Goal: Download file/media

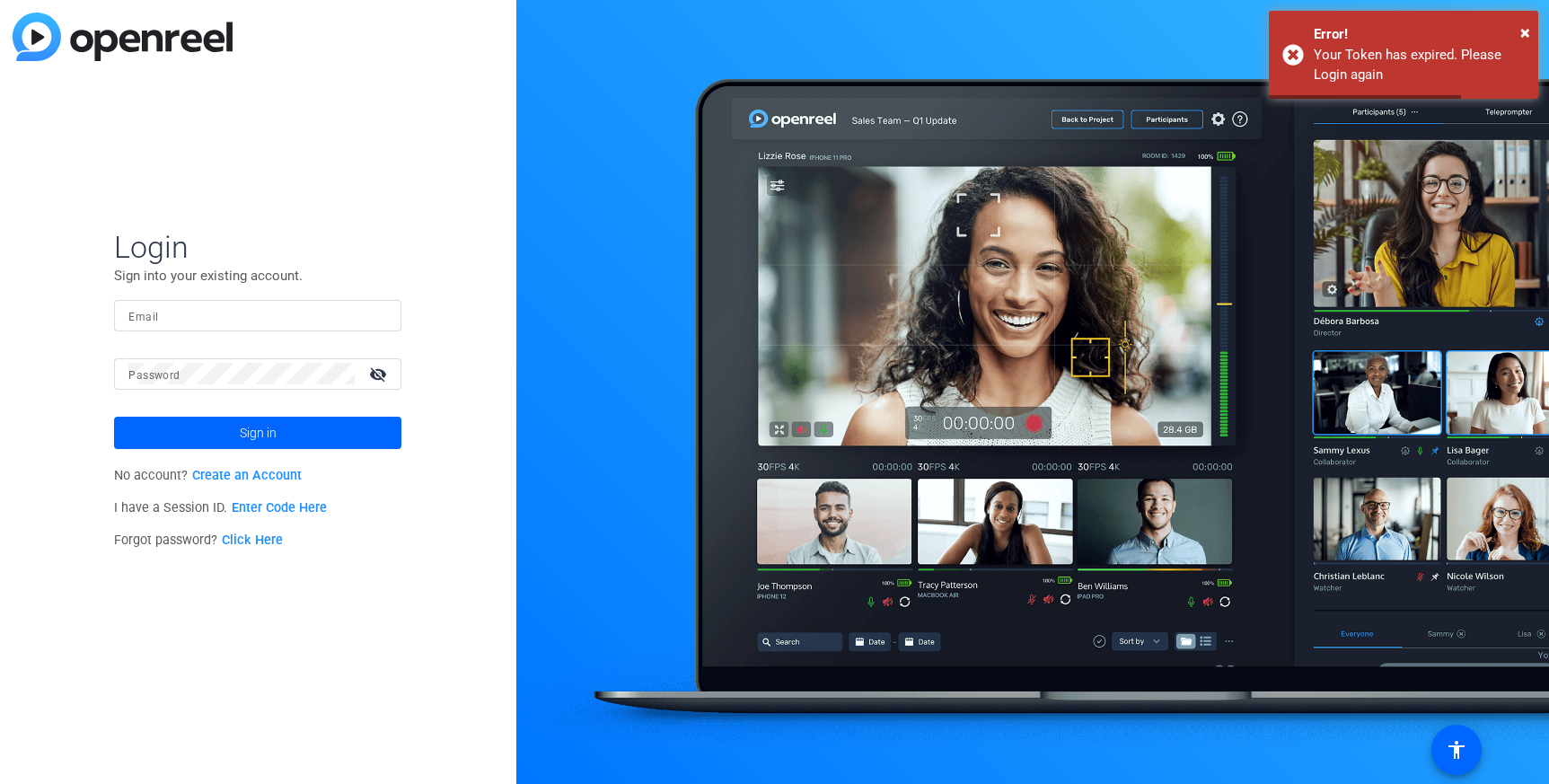
click at [242, 321] on input "Email" at bounding box center [258, 315] width 258 height 22
type input "[PERSON_NAME][EMAIL_ADDRESS][PERSON_NAME][DOMAIN_NAME]"
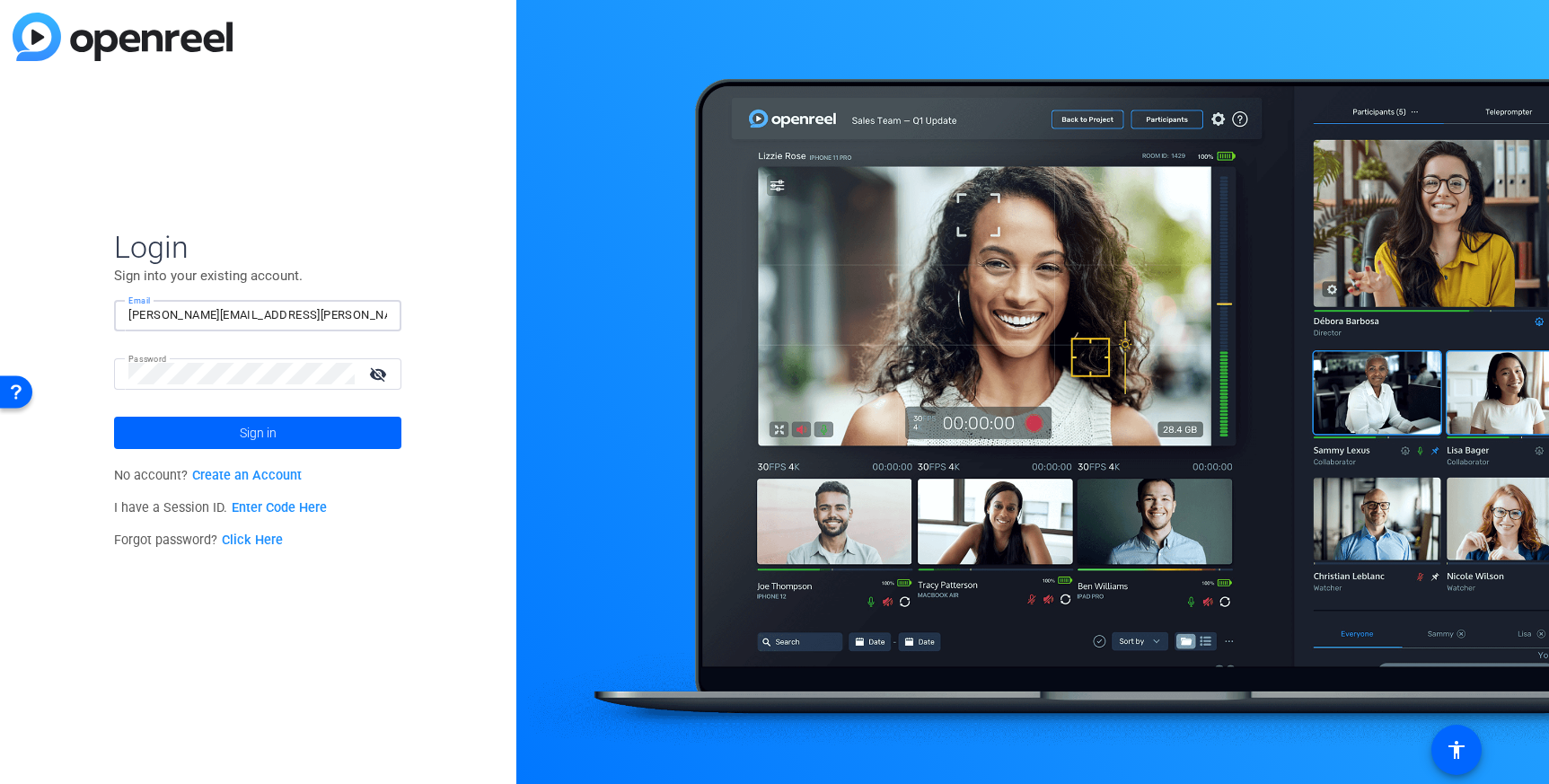
click at [114, 416] on button "Sign in" at bounding box center [258, 433] width 287 height 33
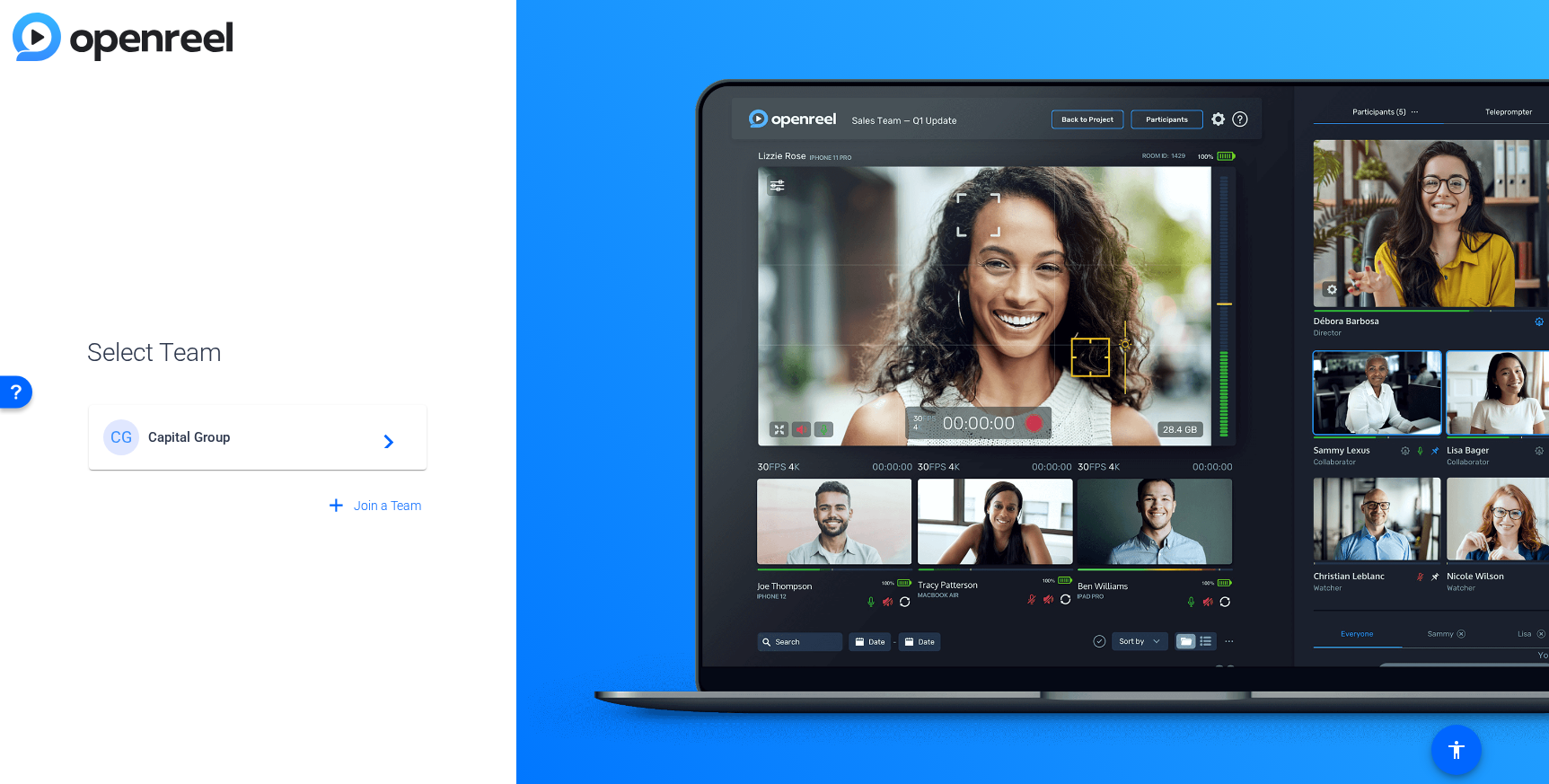
click at [296, 439] on span "Capital Group" at bounding box center [260, 437] width 224 height 16
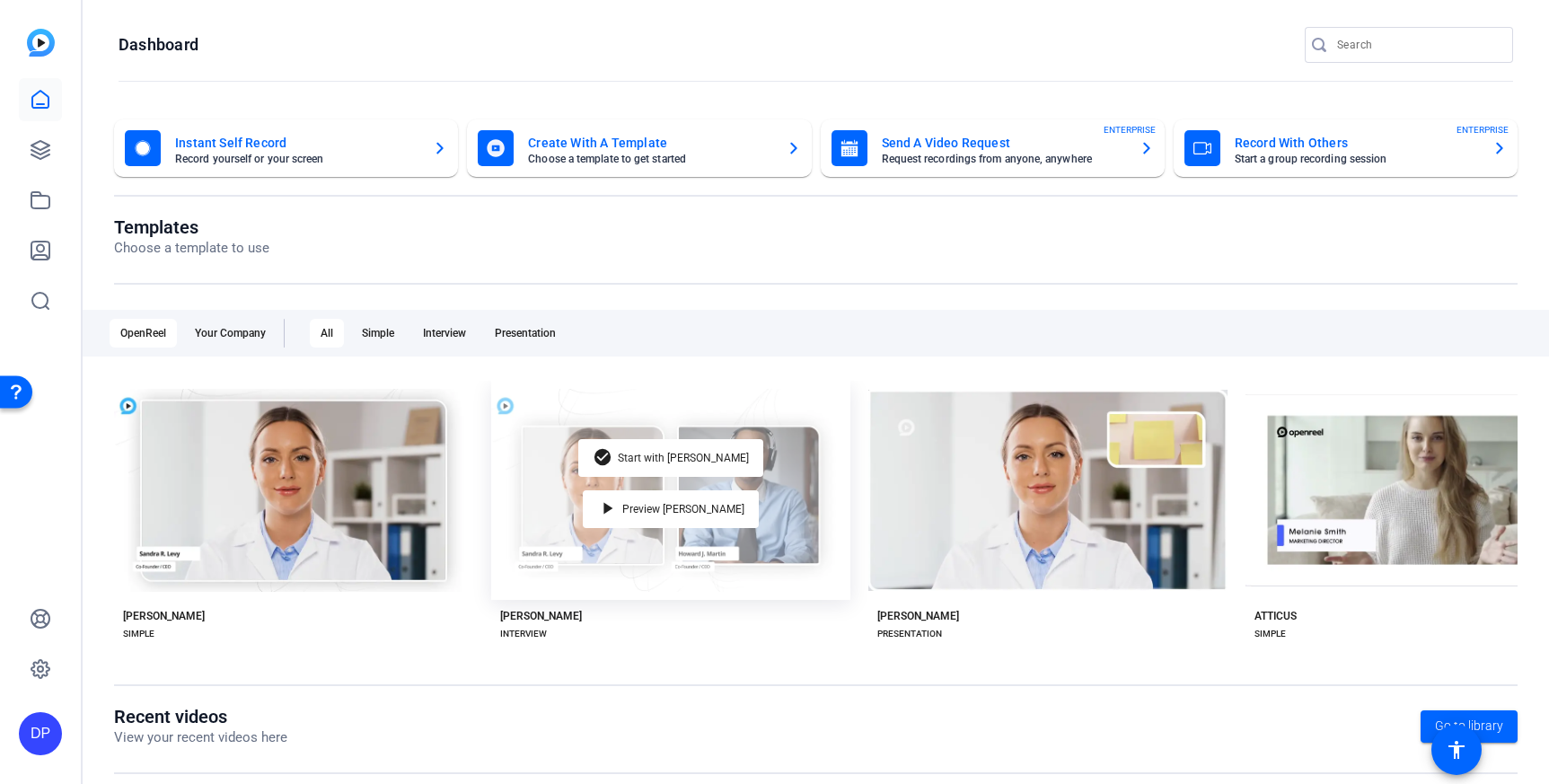
scroll to position [257, 0]
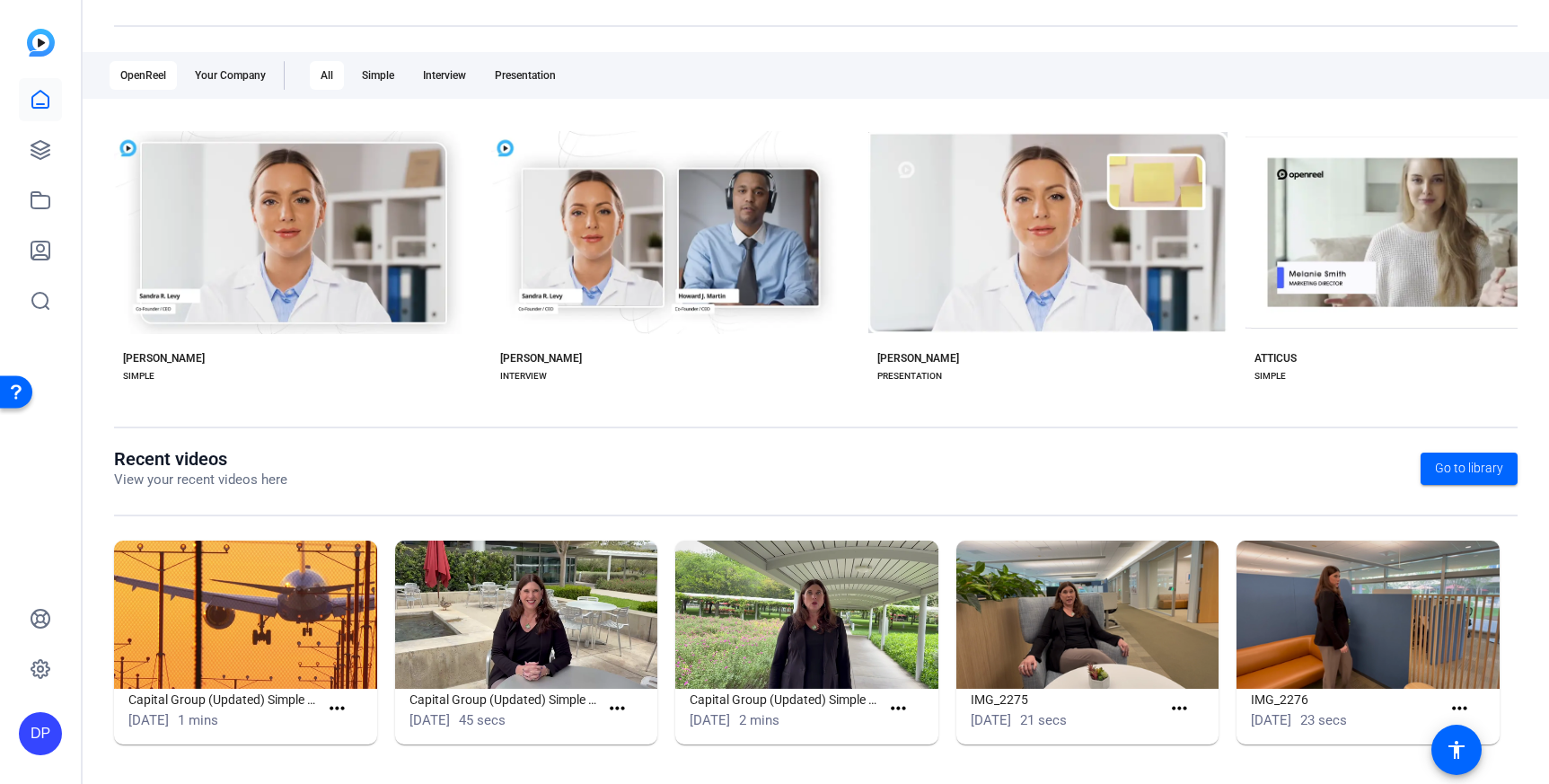
click at [877, 464] on openreel-page-title "Recent videos View your recent videos here Go to library" at bounding box center [815, 469] width 1403 height 42
click at [33, 137] on link at bounding box center [41, 150] width 43 height 43
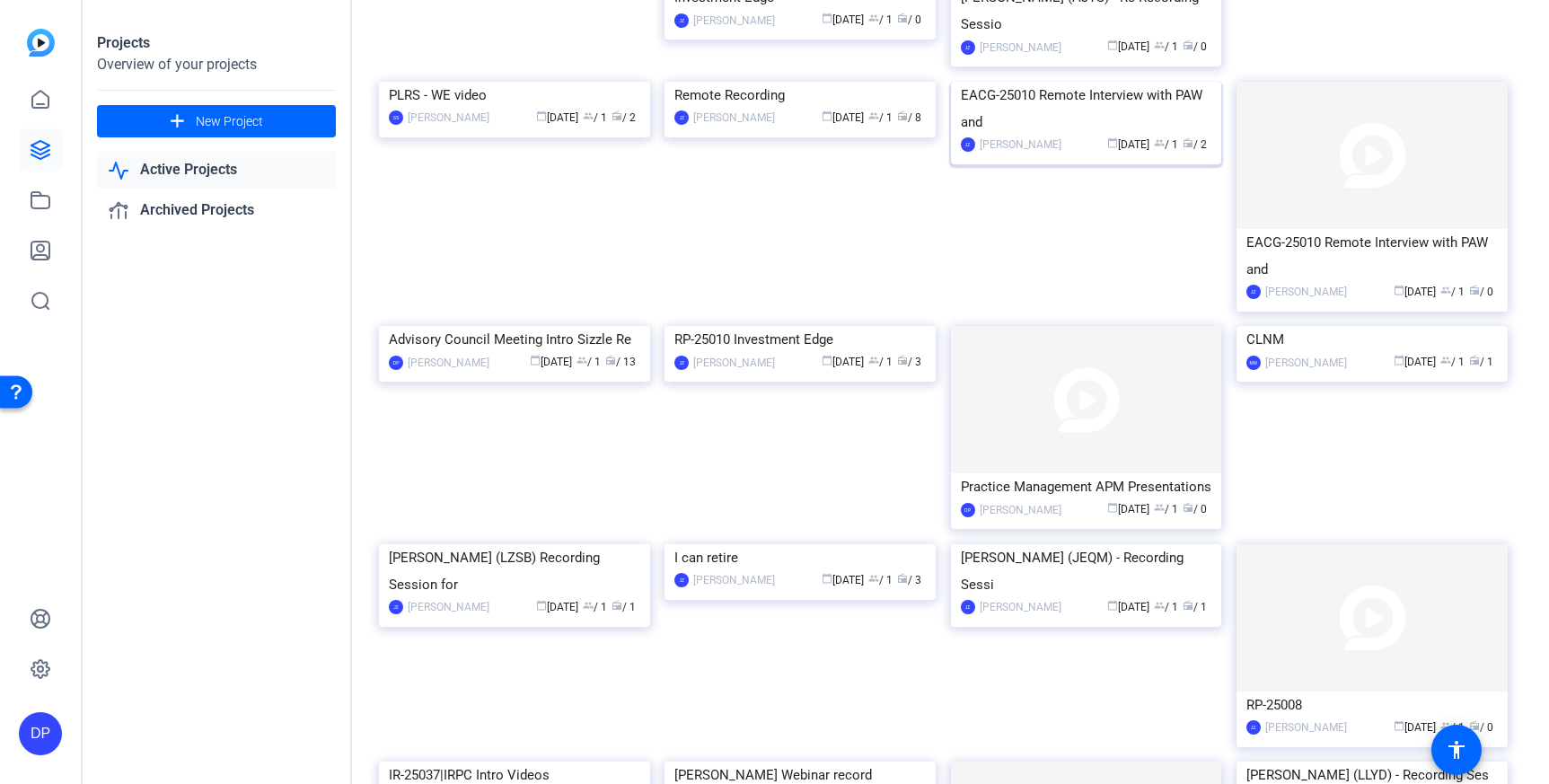
scroll to position [299, 0]
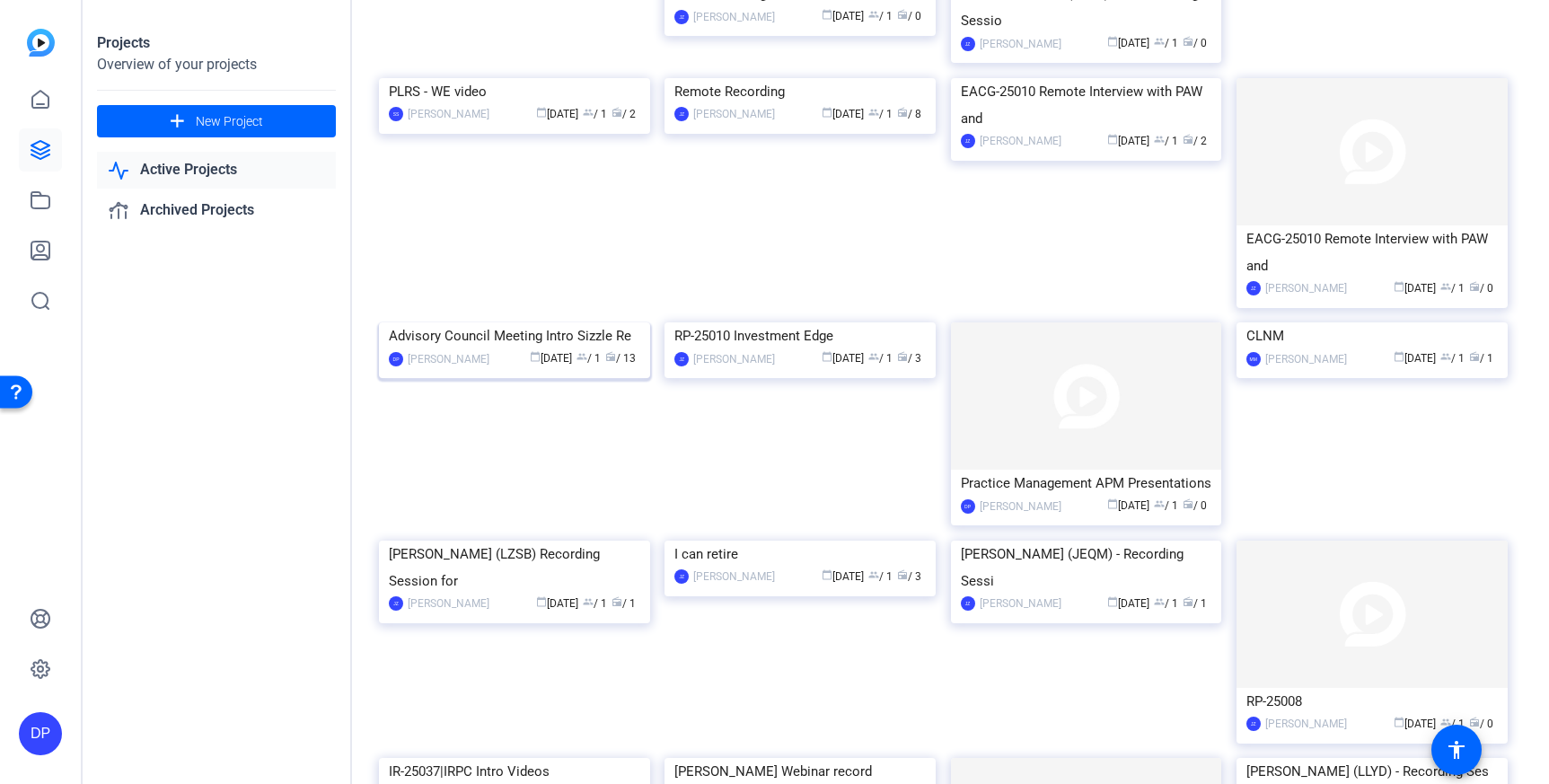
click at [529, 322] on img at bounding box center [514, 322] width 271 height 0
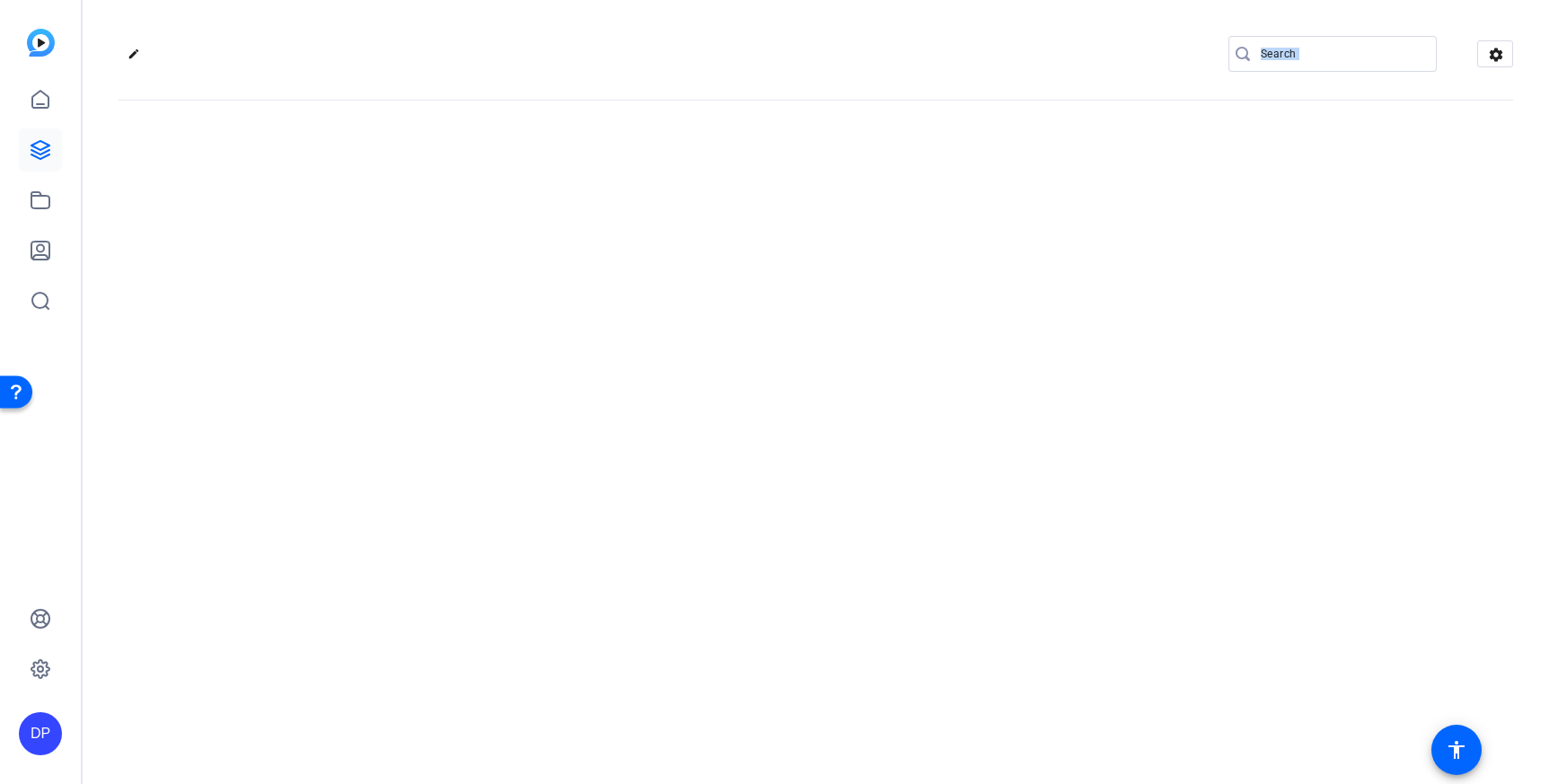
click at [529, 424] on div "edit settings" at bounding box center [815, 392] width 1467 height 784
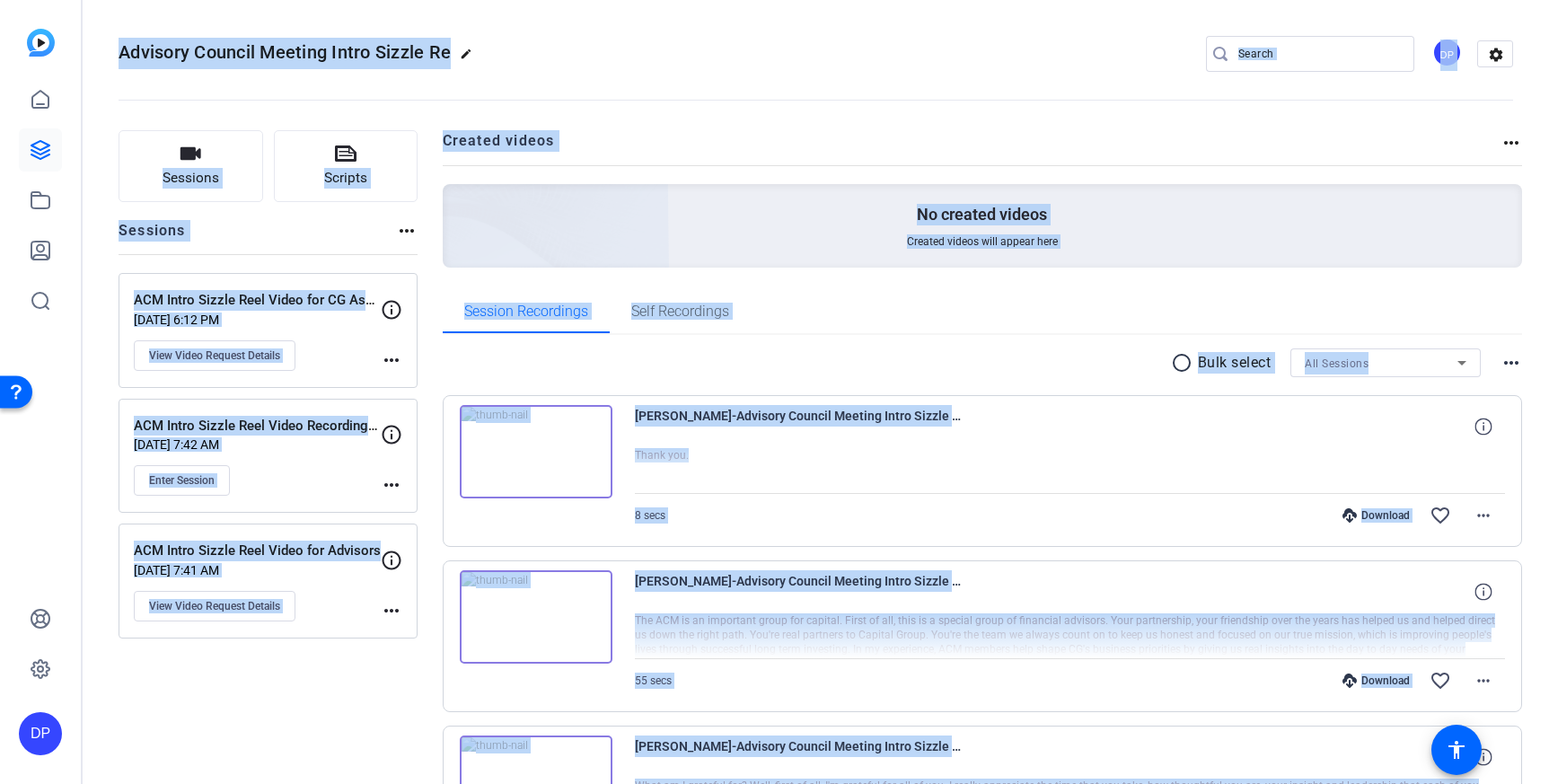
click at [954, 369] on div "radio_button_unchecked Bulk select All Sessions more_horiz" at bounding box center [983, 363] width 1081 height 29
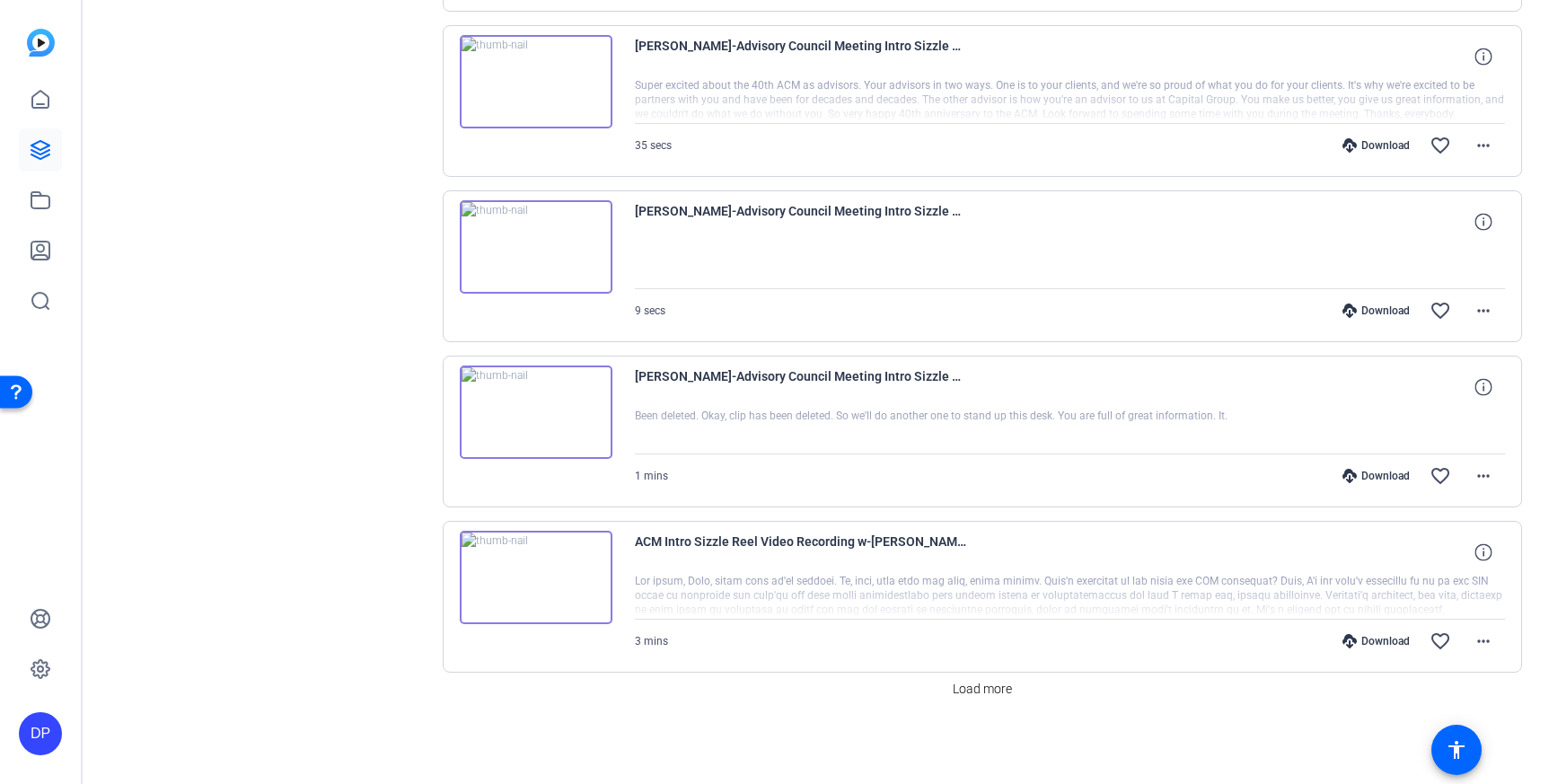
scroll to position [1362, 0]
click at [1000, 686] on span "Load more" at bounding box center [982, 687] width 60 height 19
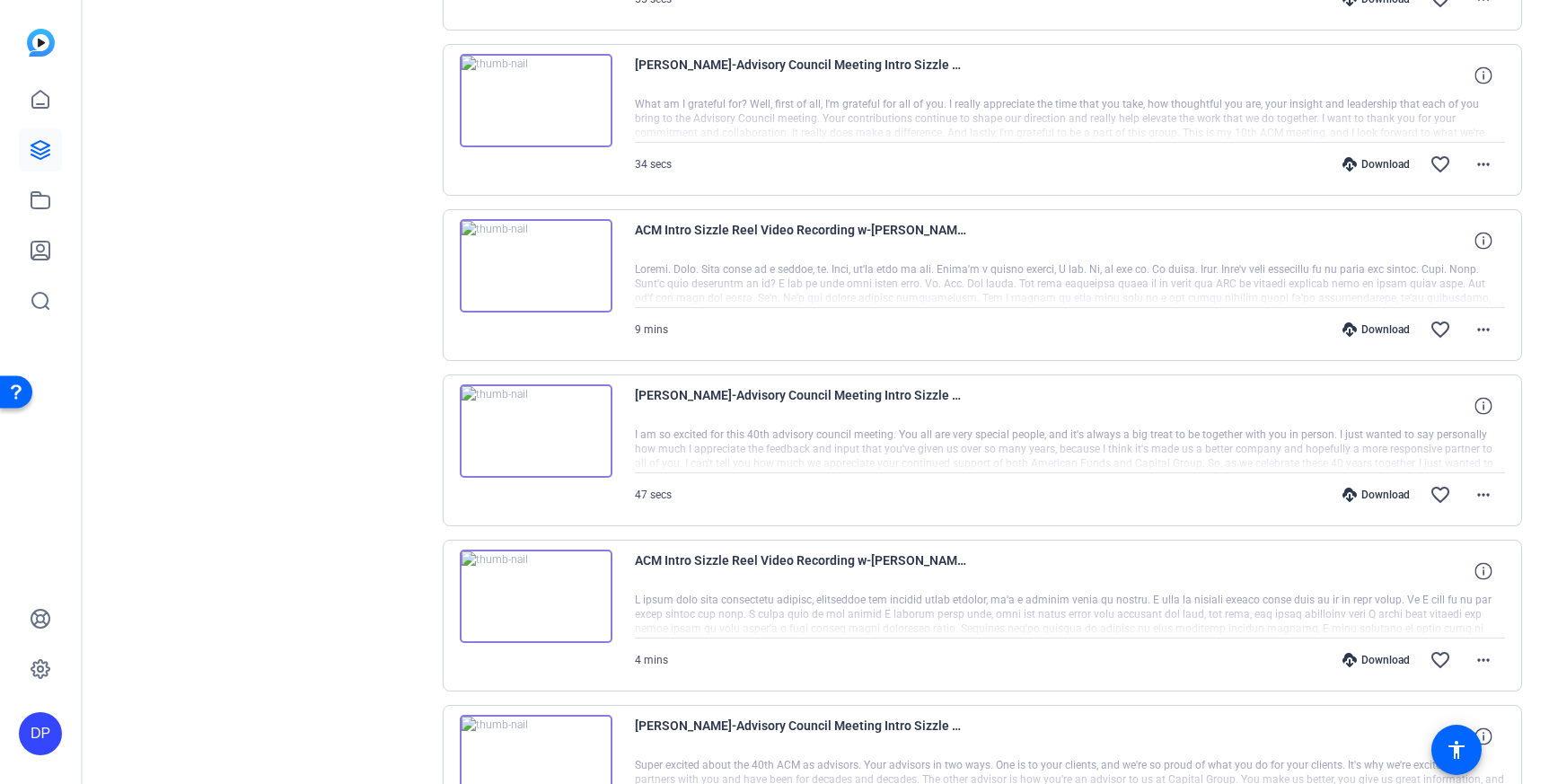
scroll to position [795, 0]
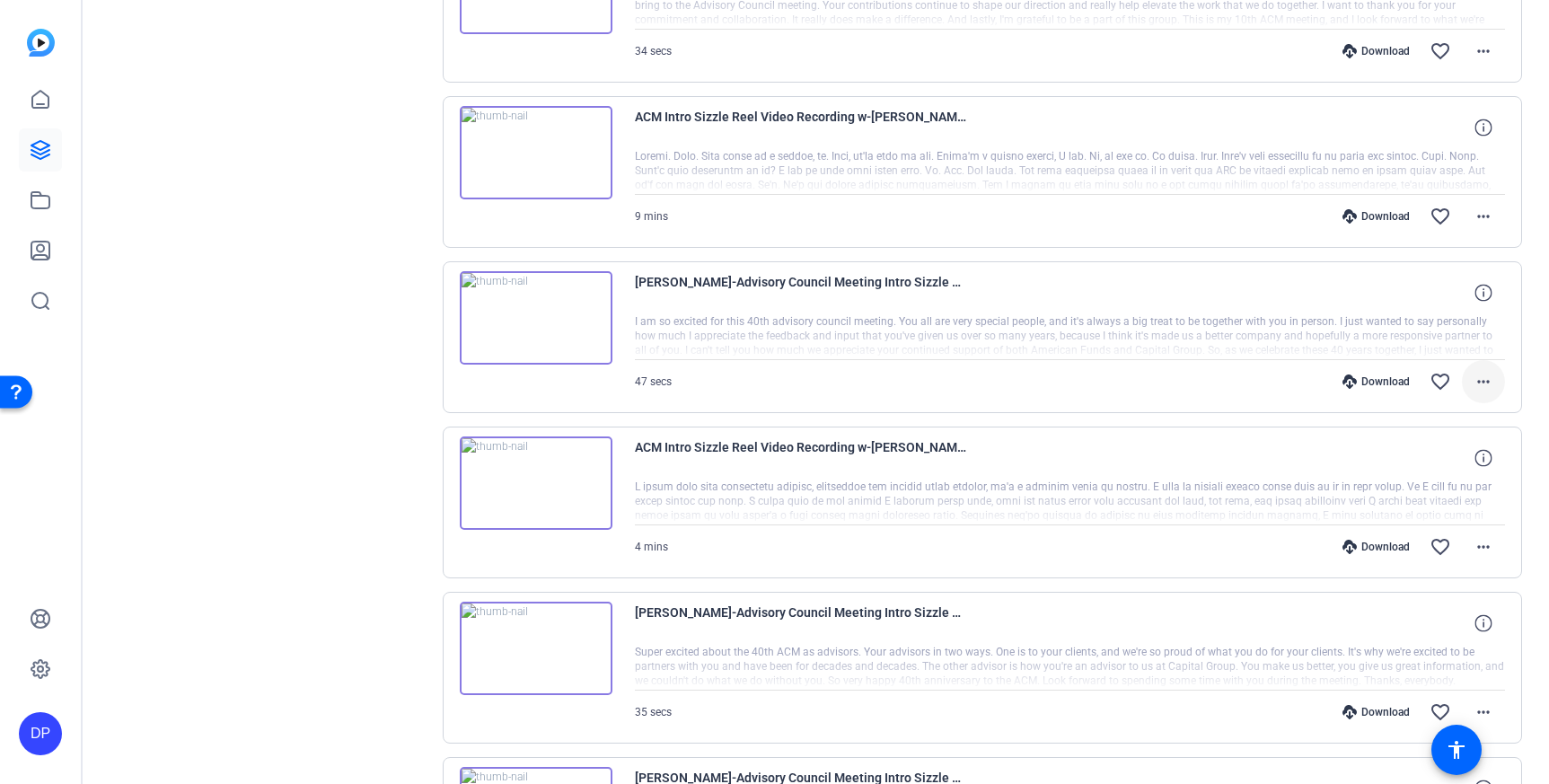
click at [1473, 376] on mat-icon "more_horiz" at bounding box center [1484, 381] width 22 height 22
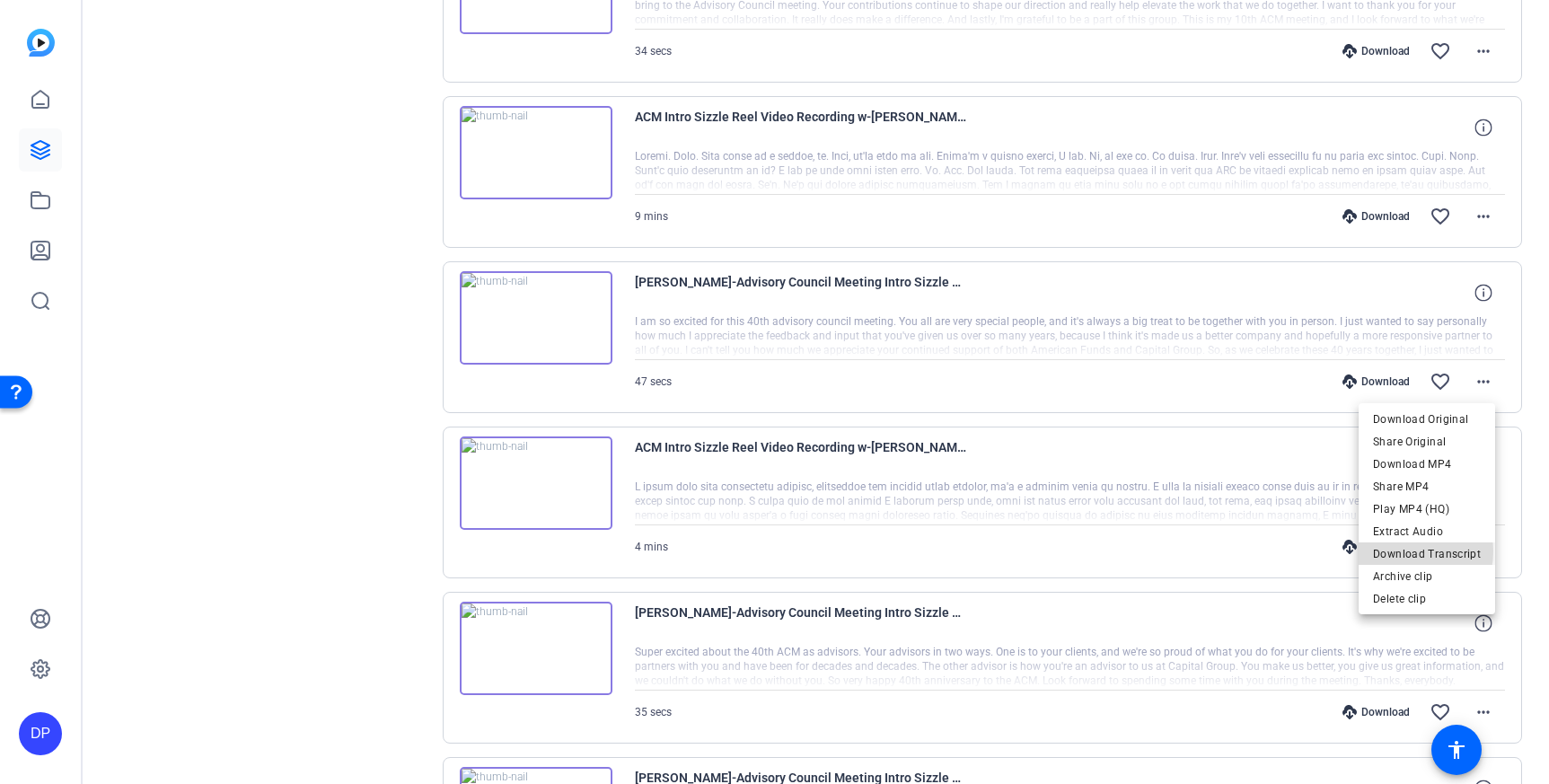
click at [1408, 551] on span "Download Transcript" at bounding box center [1427, 554] width 108 height 22
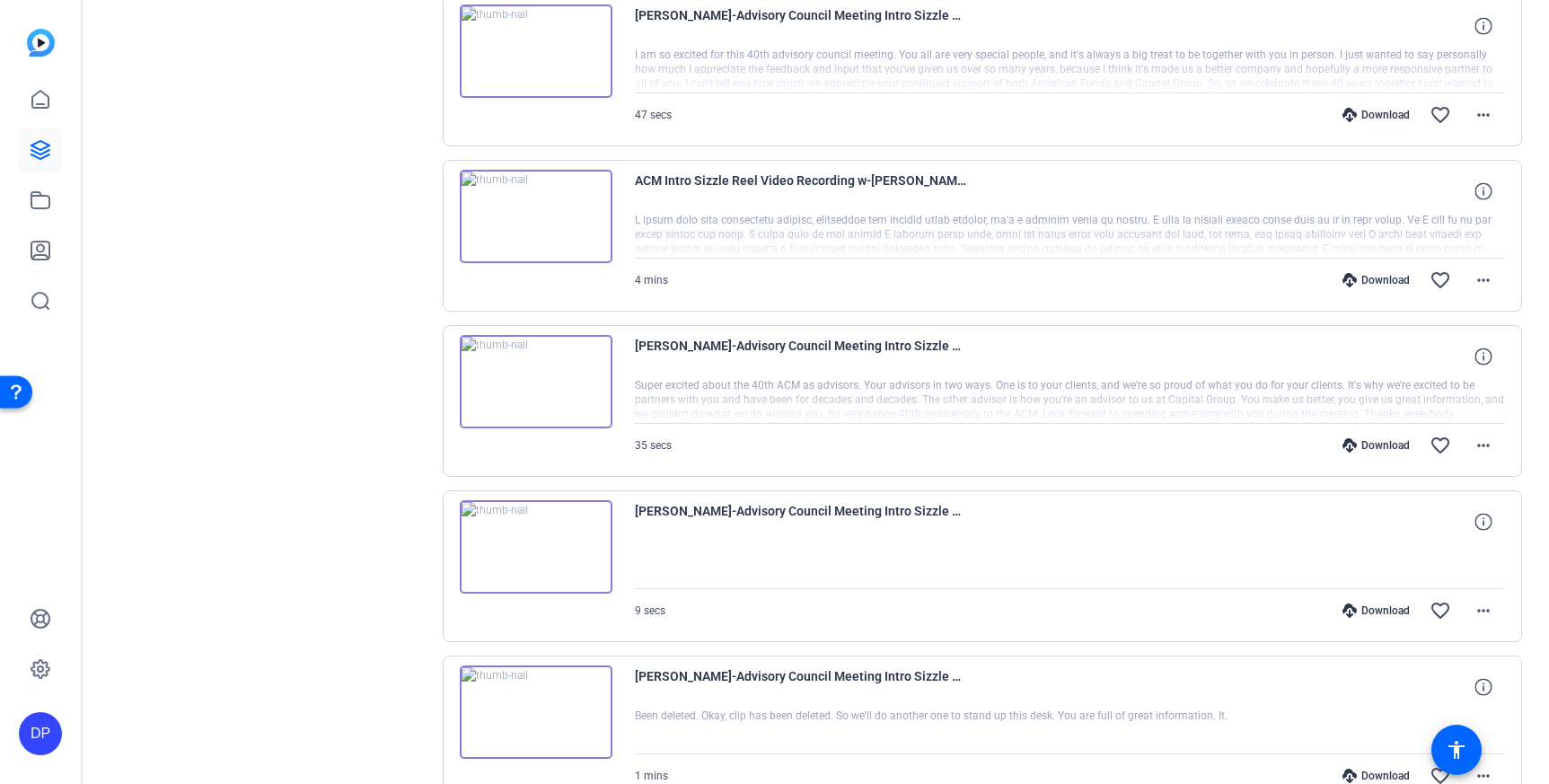
scroll to position [1058, 0]
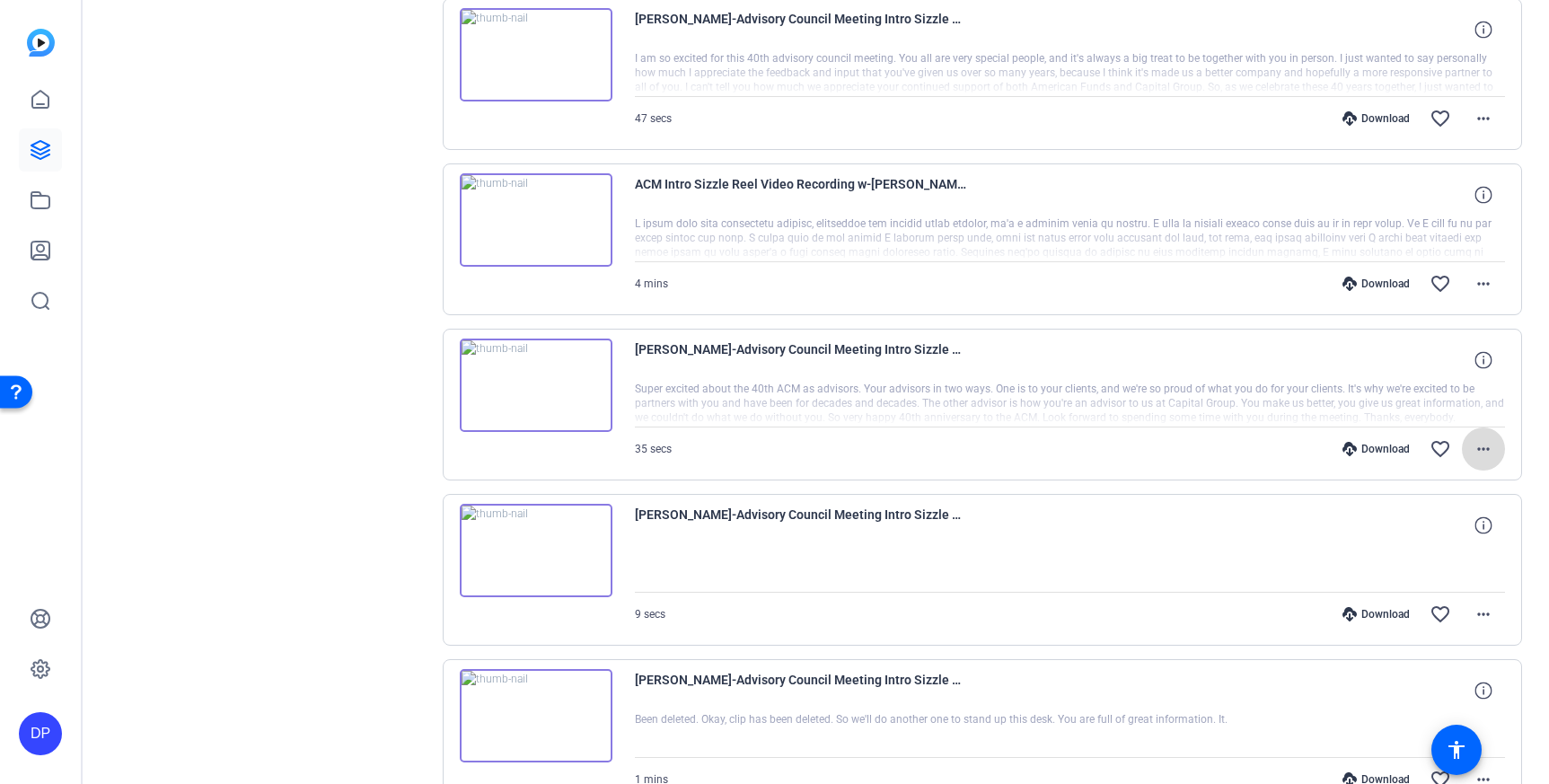
click at [1473, 449] on mat-icon "more_horiz" at bounding box center [1484, 449] width 22 height 22
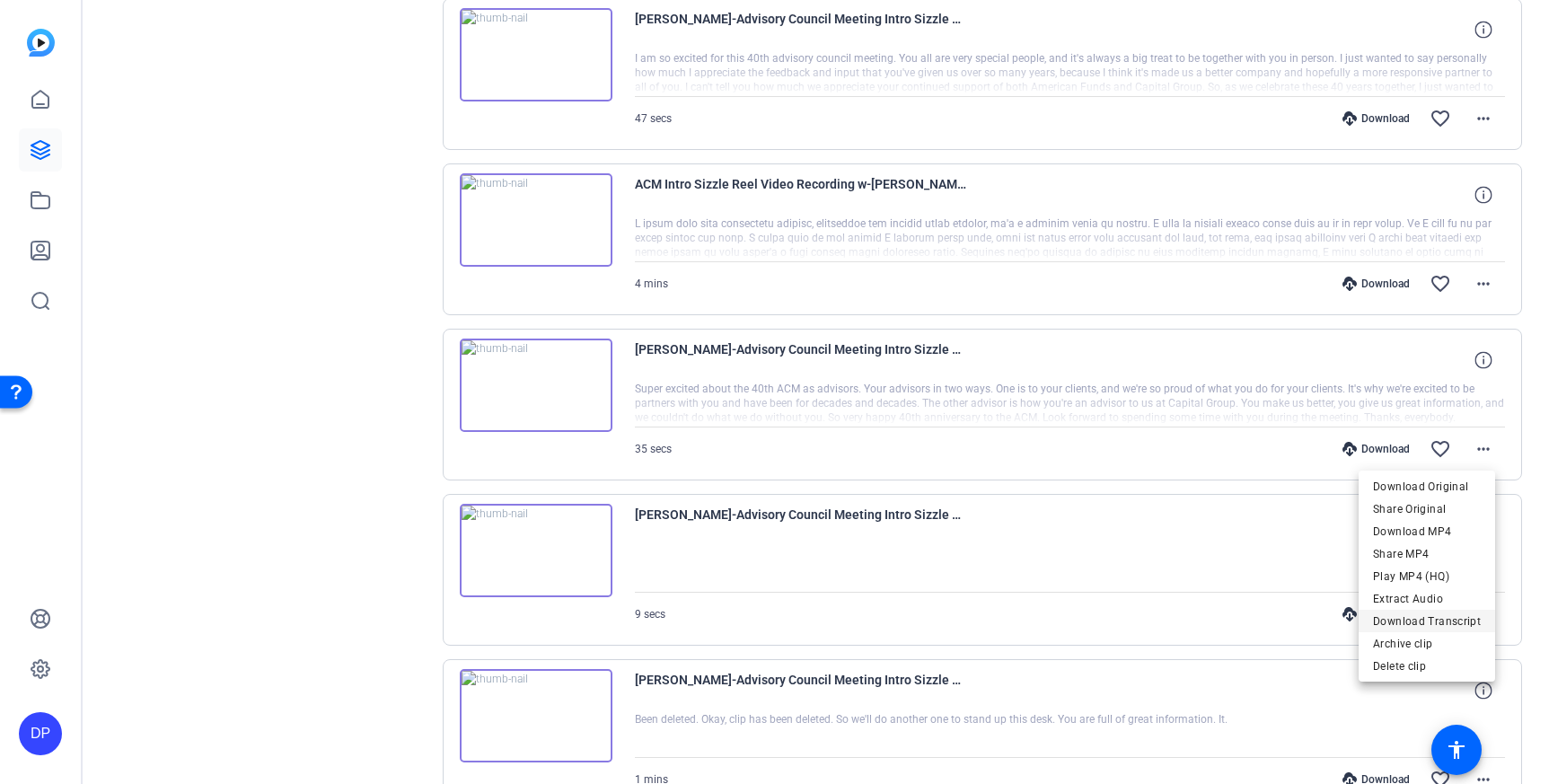
click at [1420, 617] on span "Download Transcript" at bounding box center [1427, 621] width 108 height 22
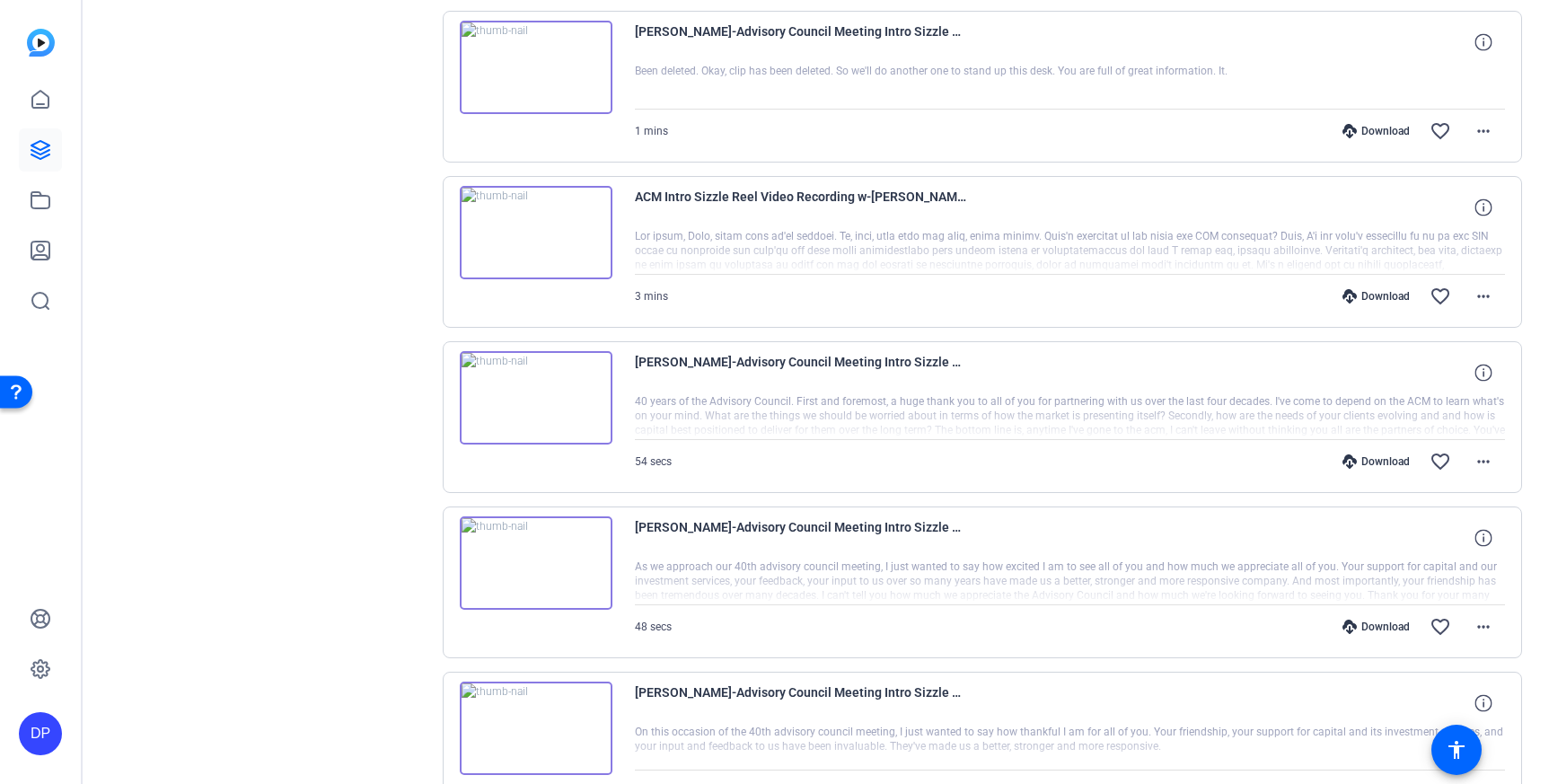
scroll to position [1804, 0]
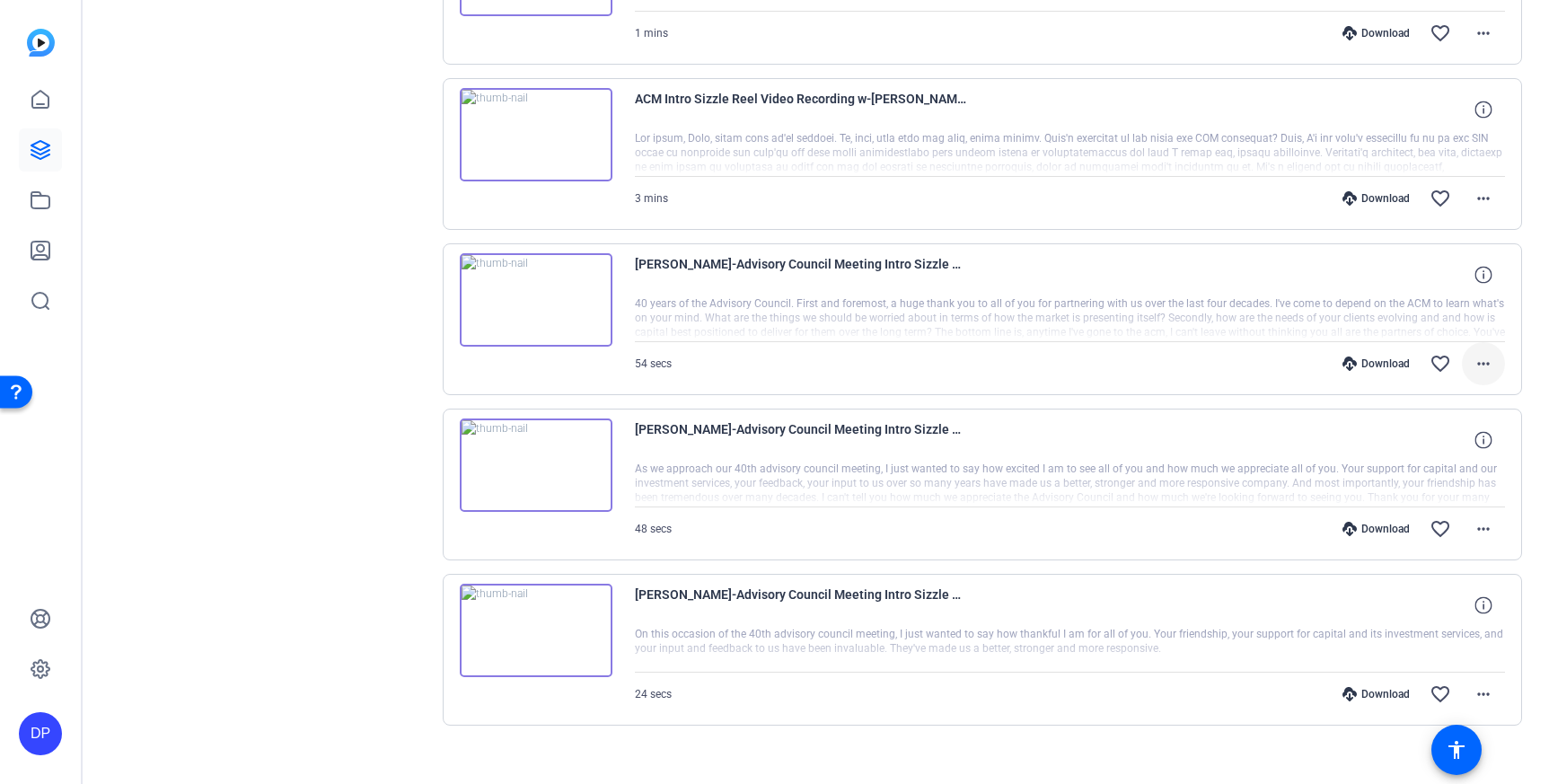
click at [1473, 363] on mat-icon "more_horiz" at bounding box center [1484, 364] width 22 height 22
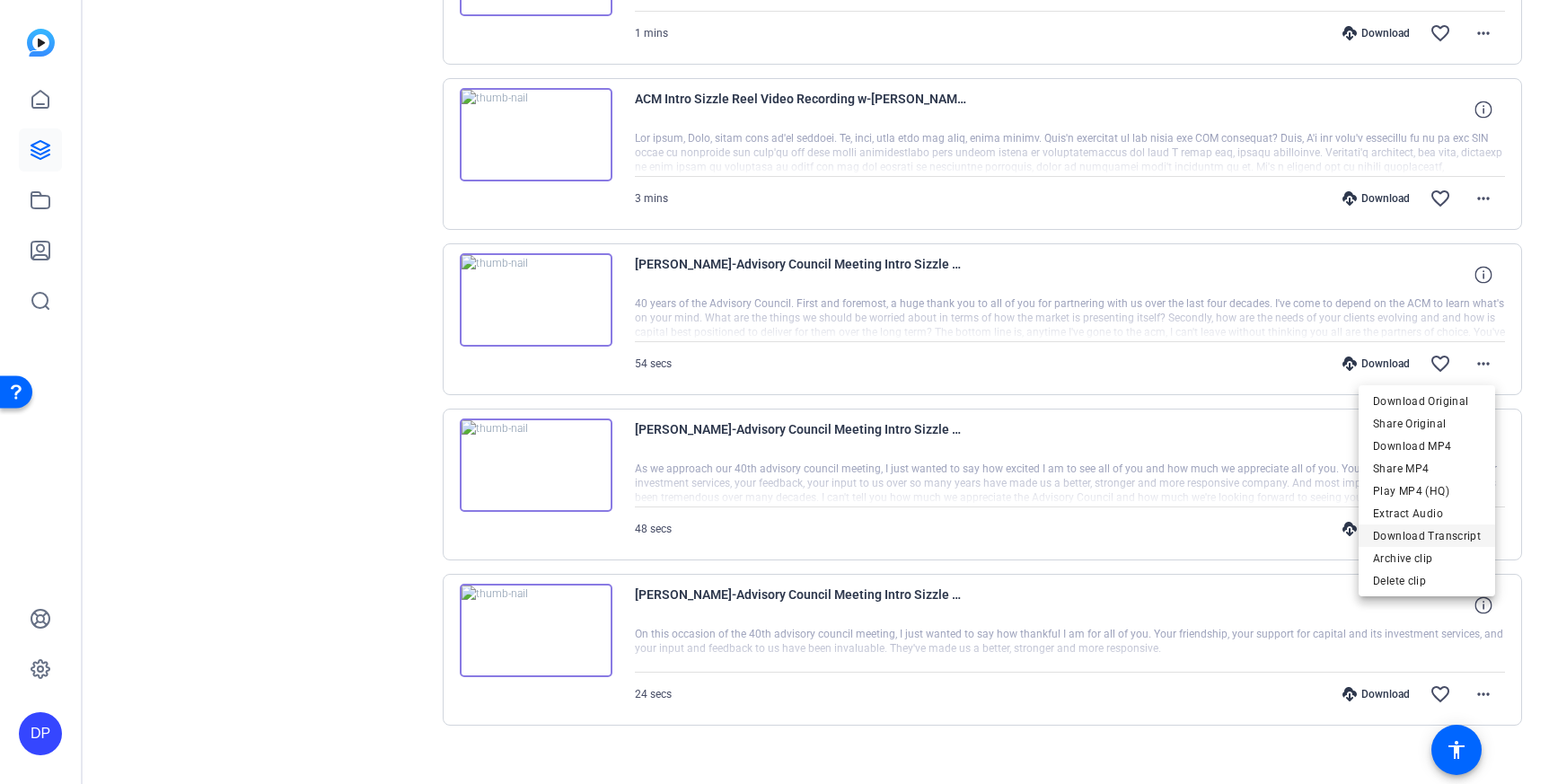
click at [1406, 528] on span "Download Transcript" at bounding box center [1427, 535] width 108 height 22
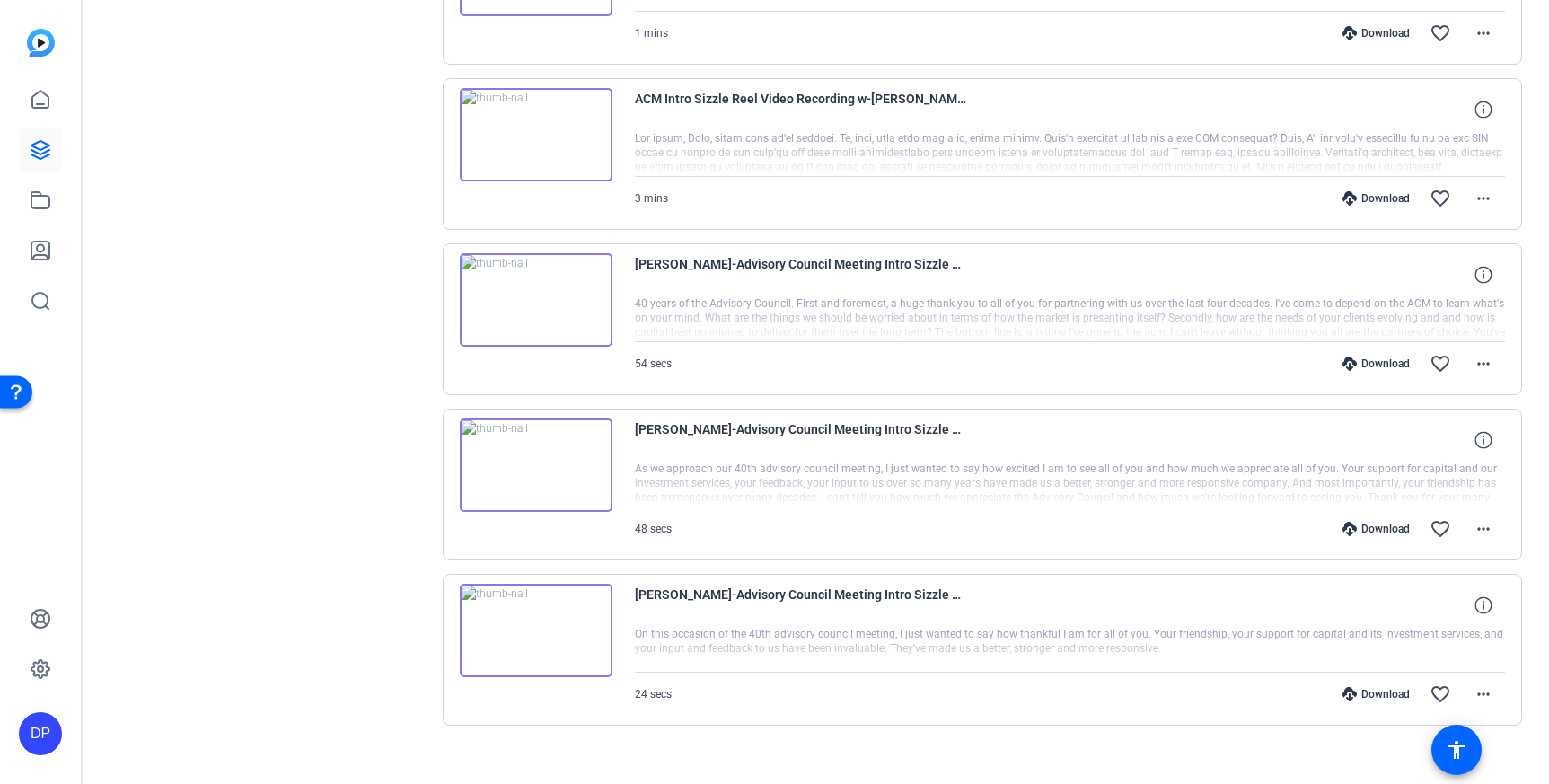
click at [896, 532] on div "Download favorite_border more_horiz" at bounding box center [1200, 529] width 610 height 43
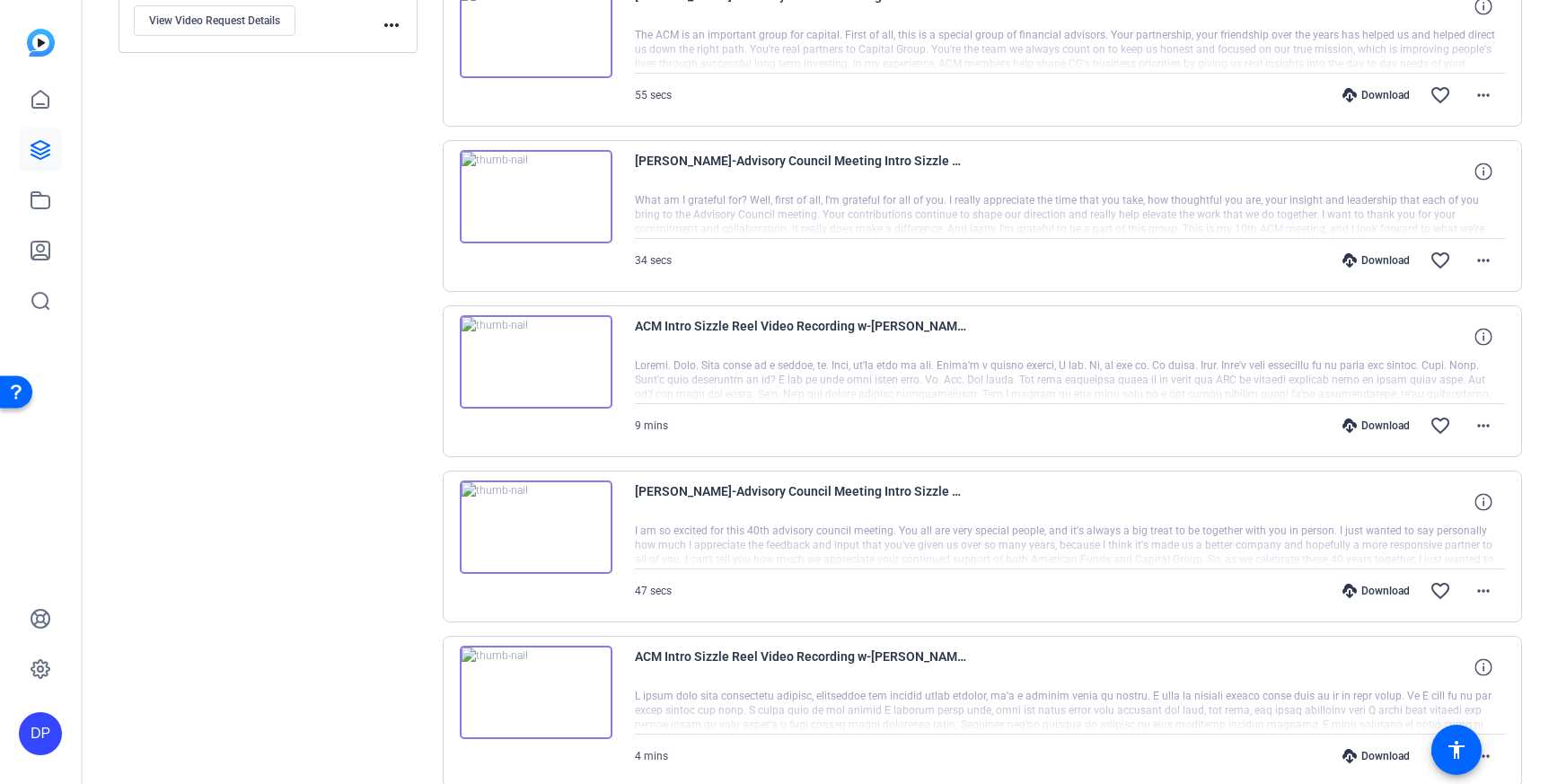
scroll to position [593, 0]
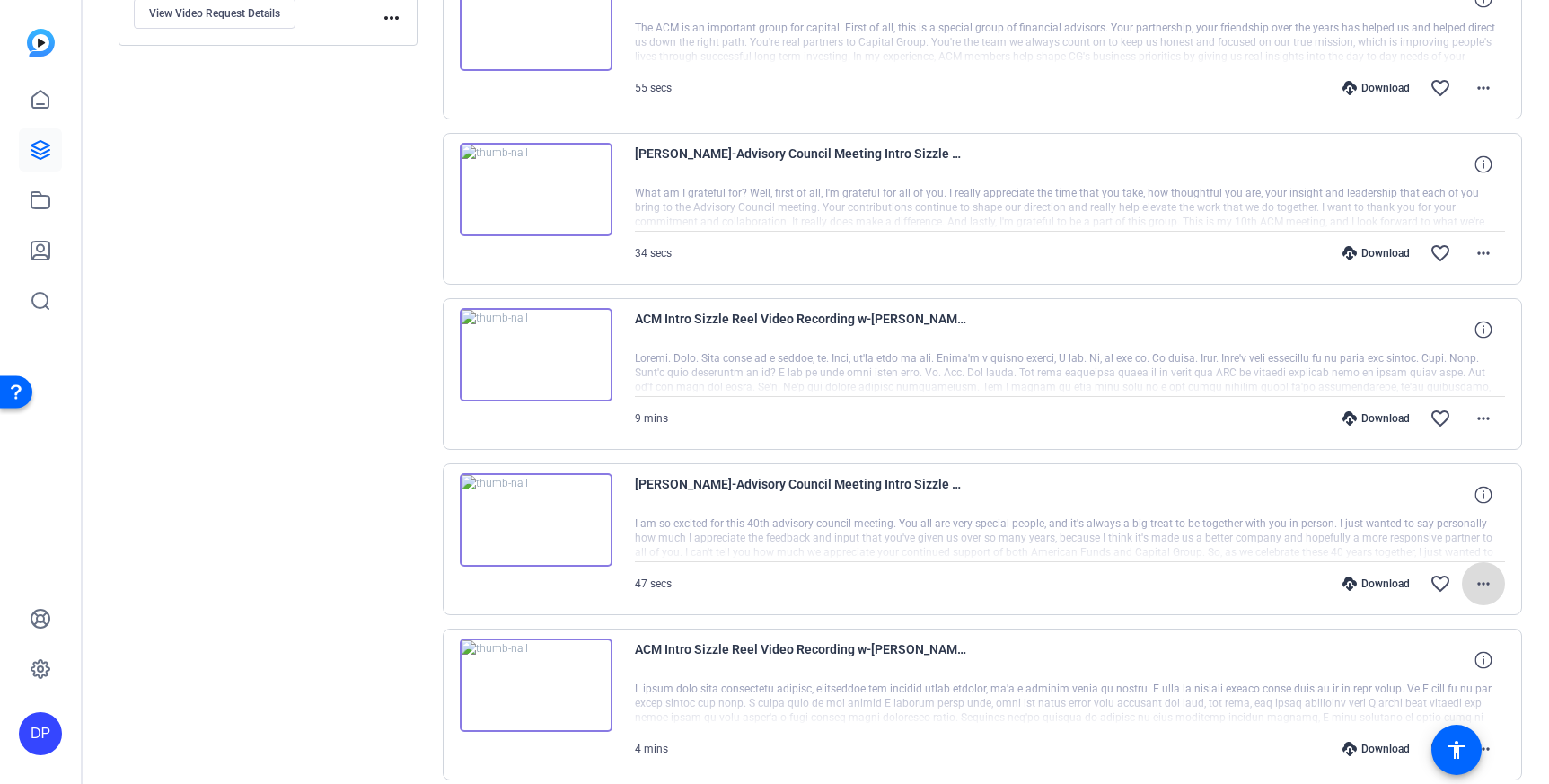
click at [1473, 581] on mat-icon "more_horiz" at bounding box center [1484, 583] width 22 height 22
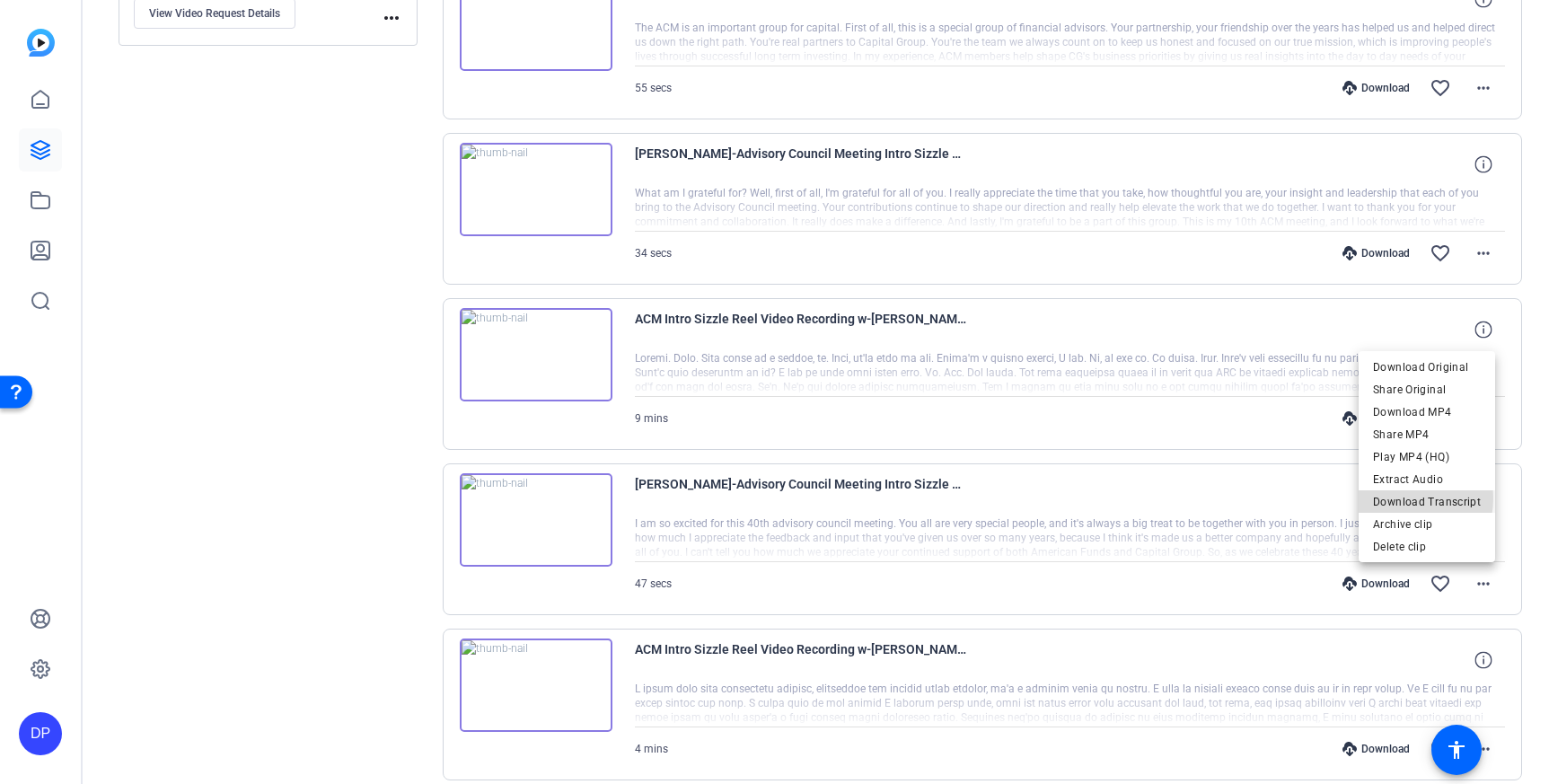
click at [1403, 498] on span "Download Transcript" at bounding box center [1427, 501] width 108 height 22
